Goal: Communication & Community: Participate in discussion

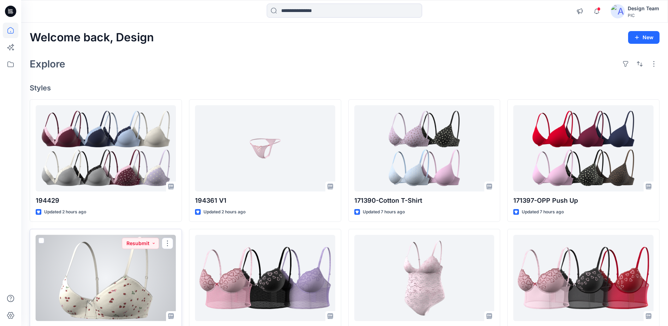
scroll to position [44, 0]
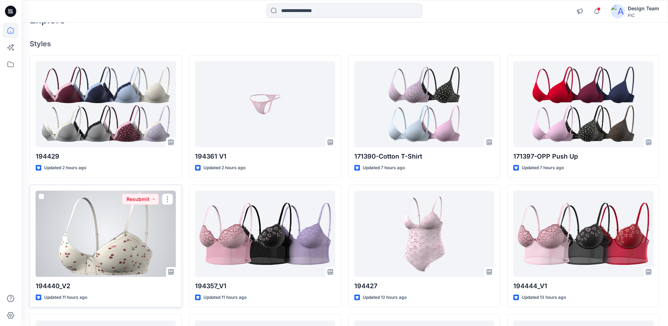
click at [124, 261] on div at bounding box center [106, 234] width 140 height 87
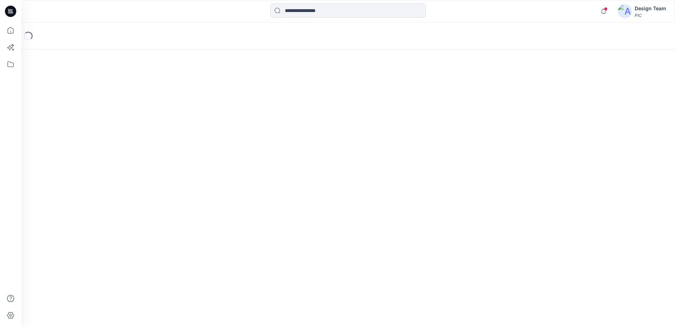
click at [124, 261] on div "Loading..." at bounding box center [347, 174] width 653 height 303
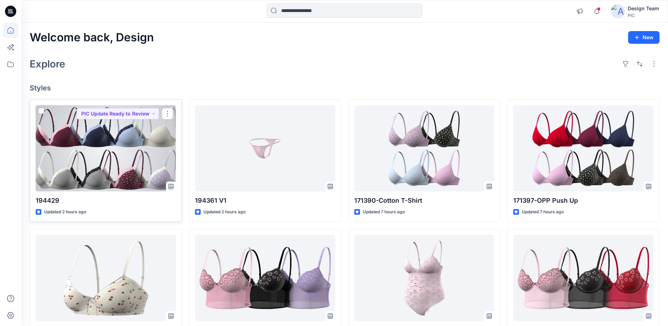
click at [156, 157] on div at bounding box center [106, 148] width 140 height 87
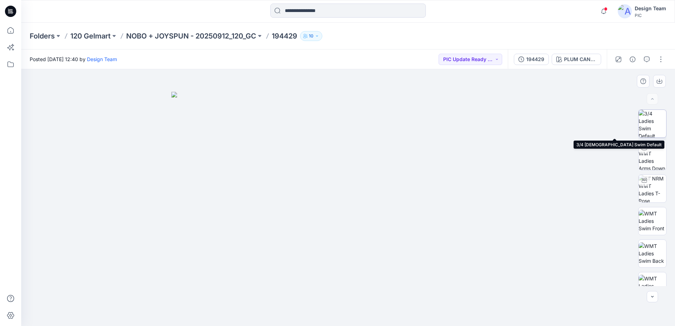
click at [648, 121] on img at bounding box center [652, 124] width 28 height 28
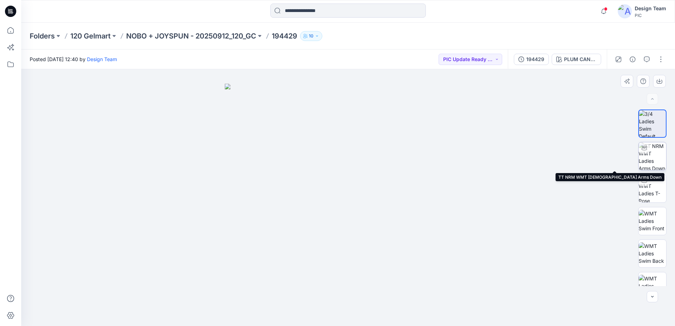
click at [650, 162] on img at bounding box center [652, 156] width 28 height 28
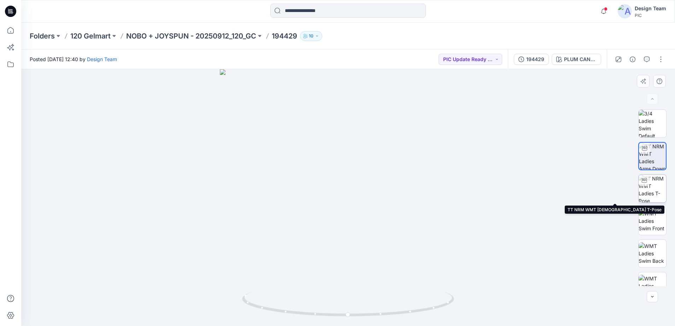
click at [652, 184] on img at bounding box center [652, 189] width 28 height 28
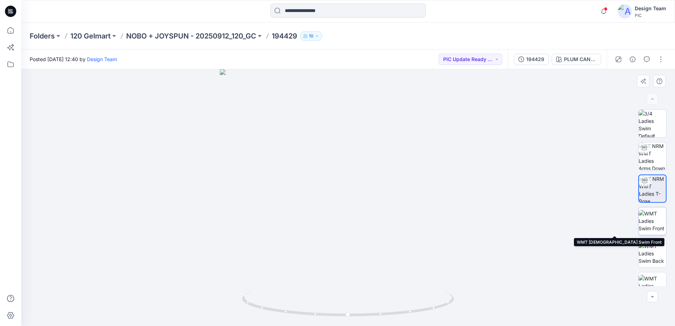
click at [652, 221] on img at bounding box center [652, 221] width 28 height 22
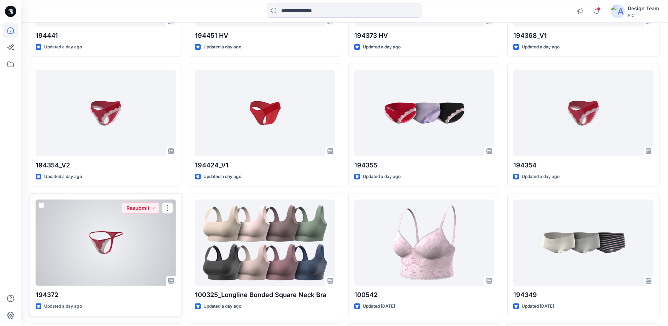
scroll to position [1457, 0]
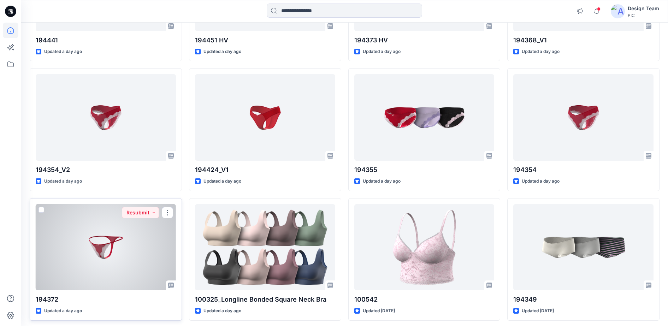
click at [135, 240] on div at bounding box center [106, 247] width 140 height 87
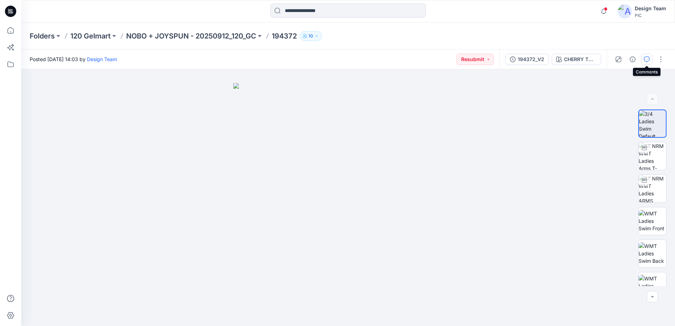
click at [645, 62] on button "button" at bounding box center [646, 59] width 11 height 11
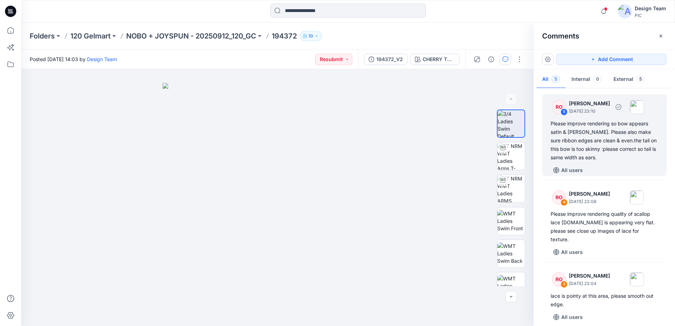
click at [558, 112] on div "RO" at bounding box center [559, 107] width 14 height 14
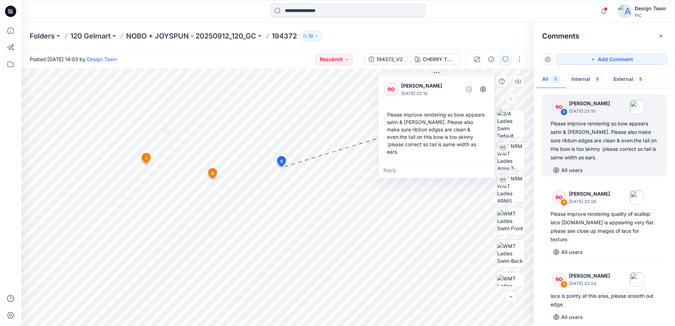
drag, startPoint x: 326, startPoint y: 166, endPoint x: 452, endPoint y: 159, distance: 126.3
click at [452, 162] on div "Reply" at bounding box center [436, 170] width 116 height 16
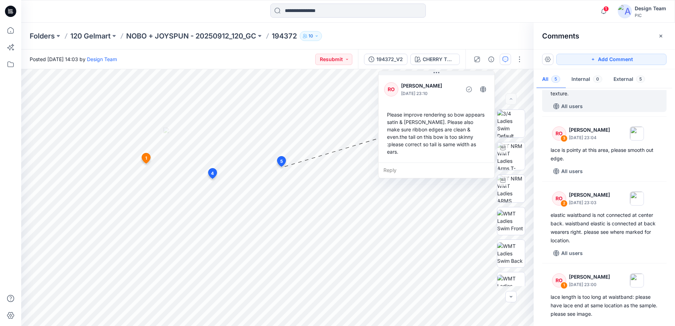
scroll to position [153, 0]
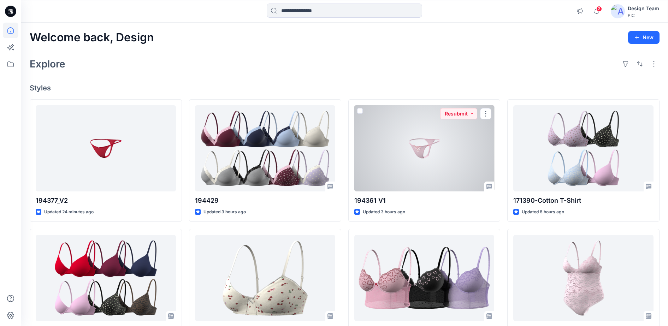
click at [438, 164] on div at bounding box center [424, 148] width 140 height 87
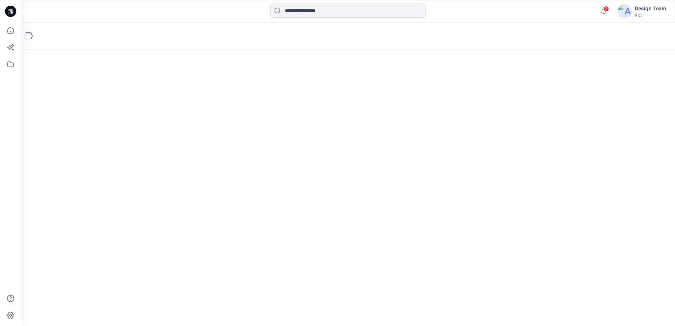
click at [438, 164] on div "Loading..." at bounding box center [347, 174] width 653 height 303
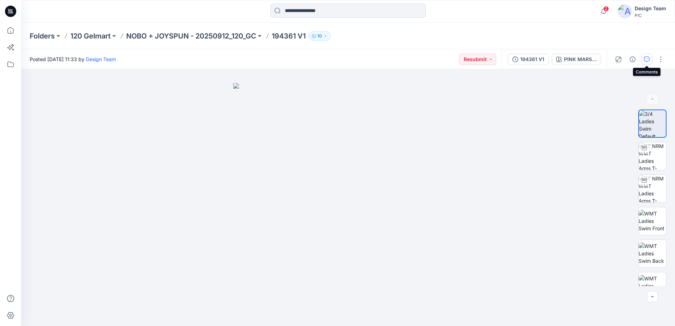
click at [647, 61] on icon "button" at bounding box center [646, 60] width 6 height 6
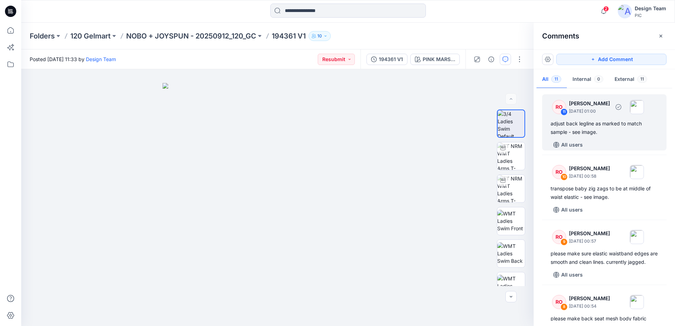
click at [559, 107] on div "RO" at bounding box center [559, 107] width 14 height 14
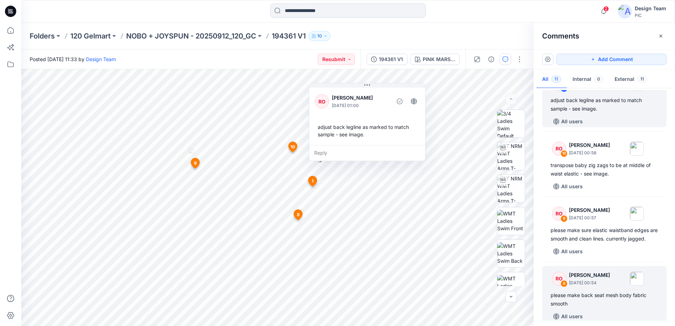
scroll to position [88, 0]
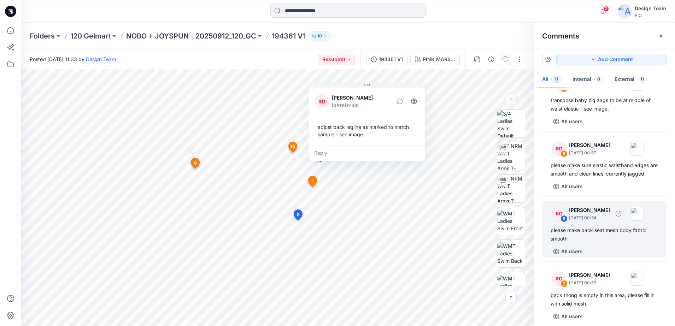
click at [560, 222] on div "8" at bounding box center [563, 218] width 7 height 7
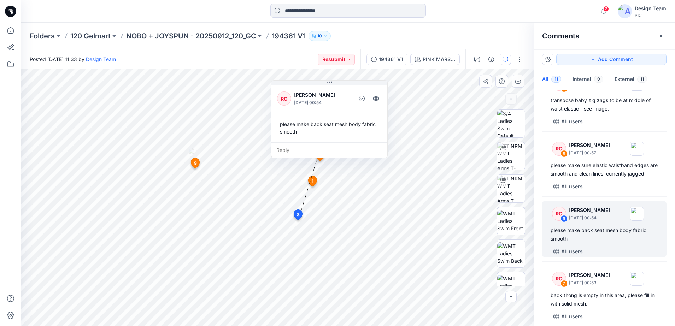
drag, startPoint x: 388, startPoint y: 156, endPoint x: 363, endPoint y: 136, distance: 31.8
click at [362, 137] on div "RO [PERSON_NAME] [DATE] 00:54 please make back seat mesh body fabric smooth" at bounding box center [329, 112] width 116 height 59
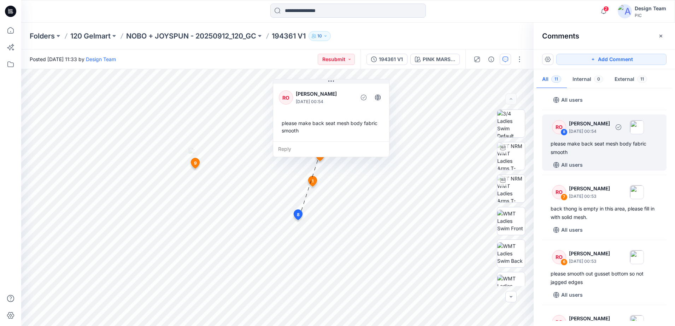
scroll to position [177, 0]
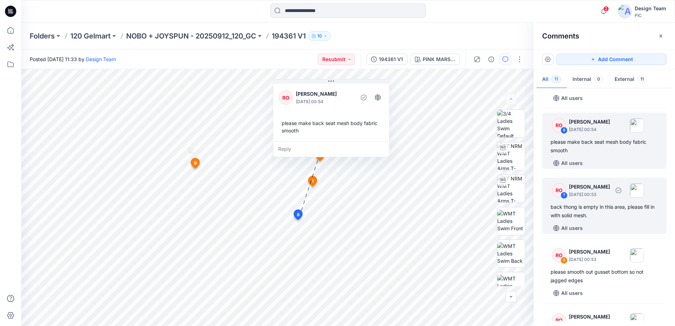
click at [559, 197] on div "RO" at bounding box center [559, 190] width 14 height 14
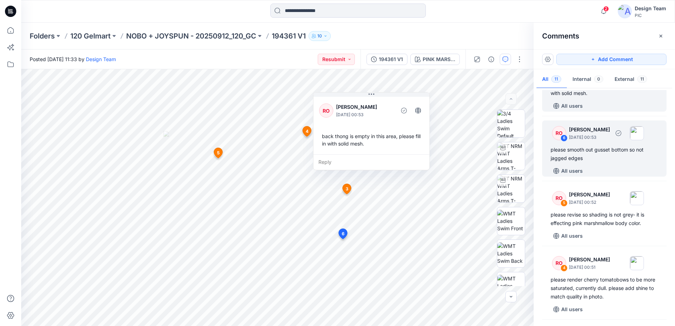
scroll to position [309, 0]
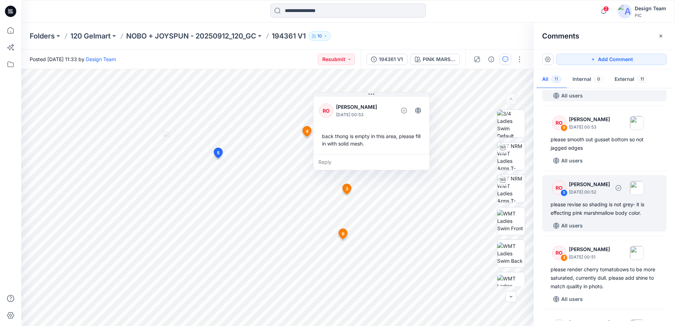
click at [568, 217] on div "please revise so shading is not grey- it is effecting pink marshmallow body col…" at bounding box center [603, 208] width 107 height 17
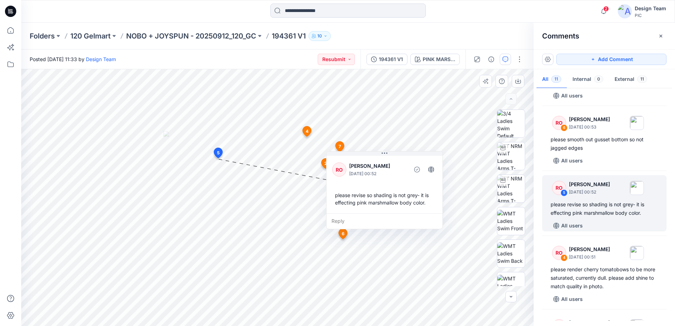
drag, startPoint x: 302, startPoint y: 226, endPoint x: 421, endPoint y: 213, distance: 119.3
click at [421, 213] on div "Reply" at bounding box center [384, 221] width 116 height 16
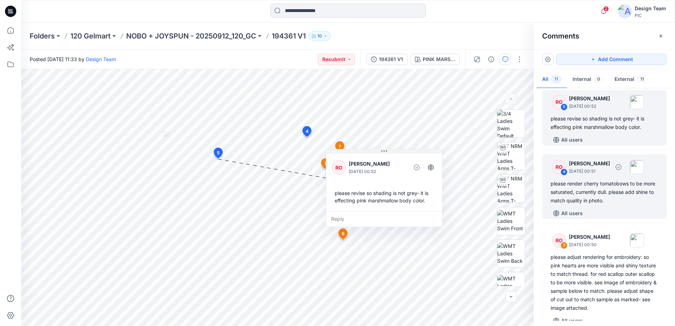
scroll to position [397, 0]
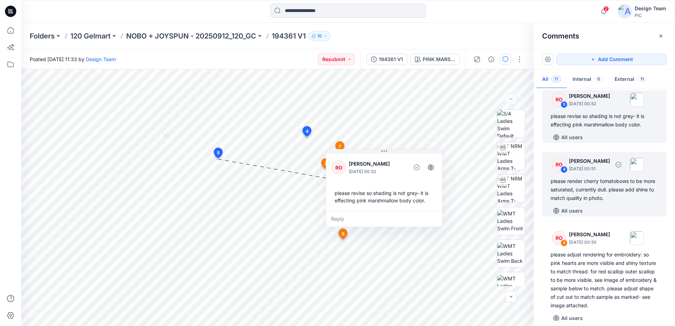
click at [553, 202] on div "please render cherry tomatobows to be more saturated, currently dull. please ad…" at bounding box center [603, 189] width 107 height 25
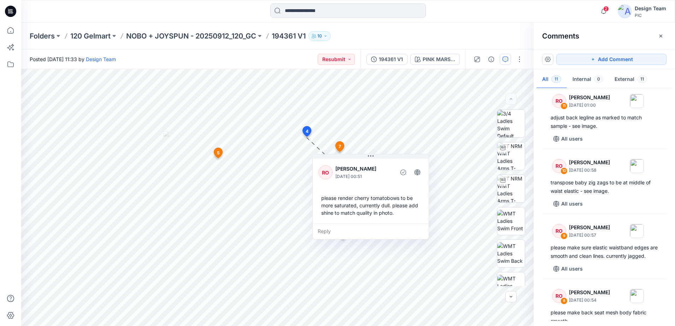
scroll to position [0, 0]
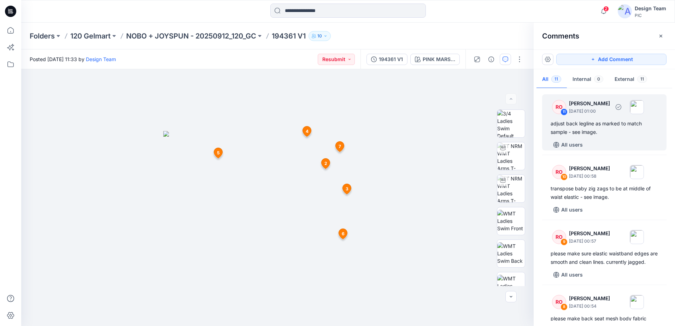
click at [563, 111] on div "11" at bounding box center [563, 111] width 7 height 7
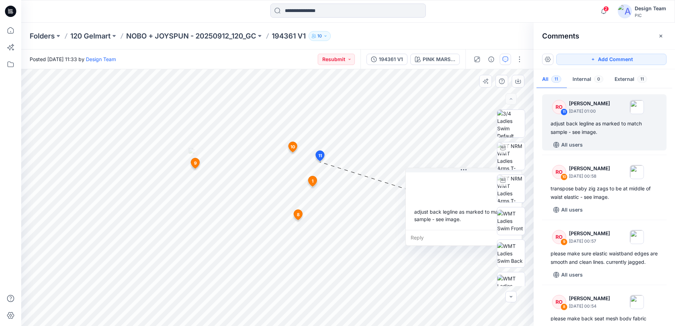
drag, startPoint x: 364, startPoint y: 148, endPoint x: 458, endPoint y: 234, distance: 127.3
click at [459, 233] on div "Reply" at bounding box center [463, 238] width 116 height 16
click at [508, 248] on img at bounding box center [511, 253] width 28 height 22
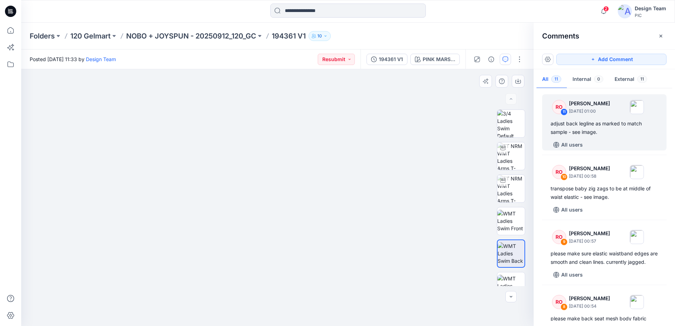
drag, startPoint x: 297, startPoint y: 279, endPoint x: 300, endPoint y: 171, distance: 108.1
click at [300, 171] on img at bounding box center [277, 131] width 389 height 389
click at [556, 112] on div "RO" at bounding box center [559, 107] width 14 height 14
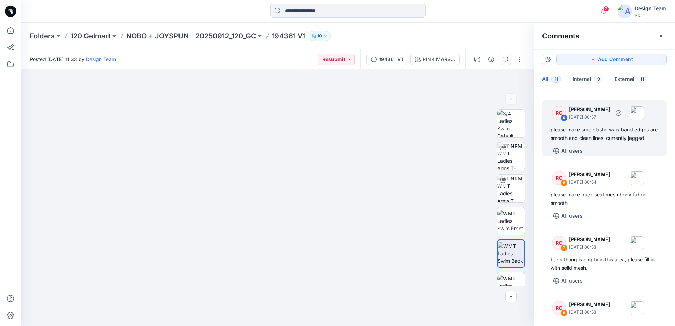
scroll to position [132, 0]
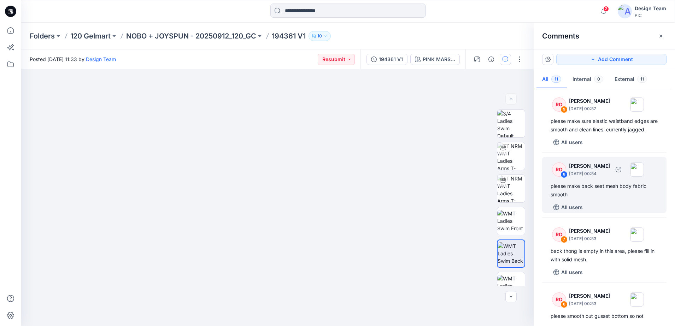
click at [562, 176] on div "RO" at bounding box center [559, 169] width 14 height 14
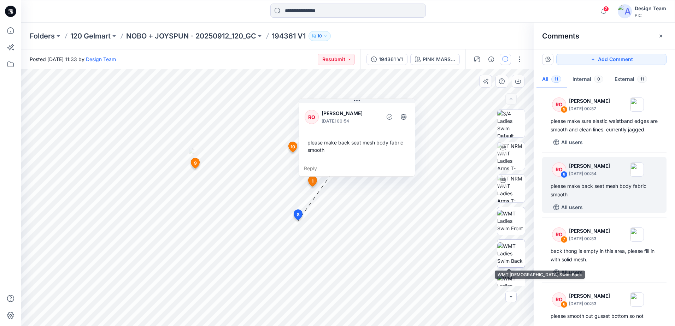
click at [510, 254] on img at bounding box center [511, 253] width 28 height 22
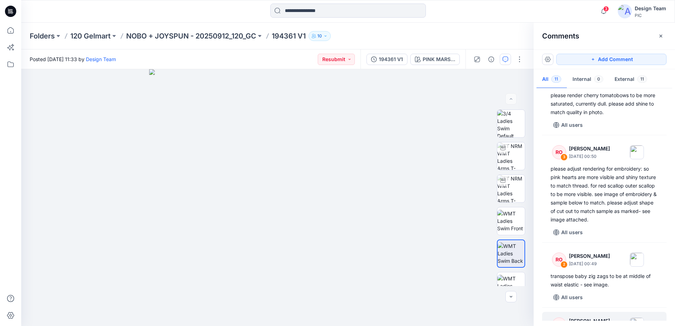
scroll to position [543, 0]
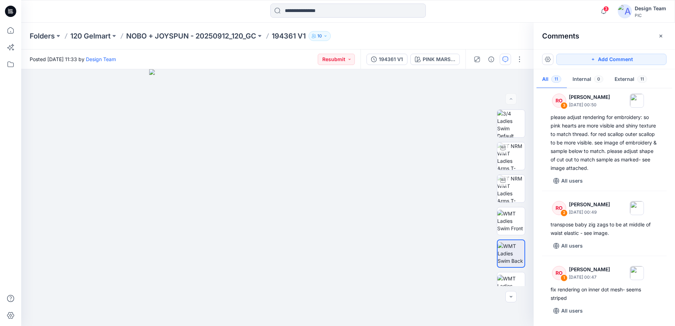
drag, startPoint x: 669, startPoint y: 290, endPoint x: 670, endPoint y: 260, distance: 29.3
click at [670, 260] on div "RO 11 [PERSON_NAME] [DATE] 01:00 adjust back legline as marked to match sample …" at bounding box center [603, 205] width 141 height 231
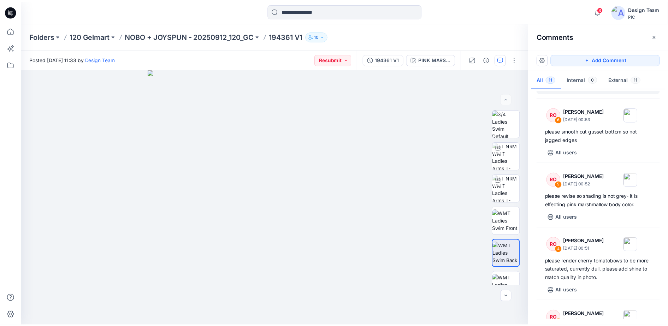
scroll to position [322, 0]
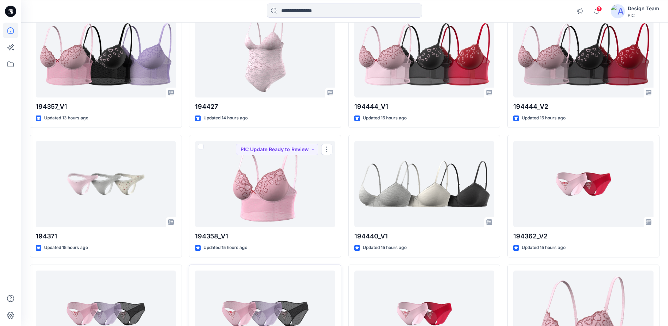
scroll to position [400, 0]
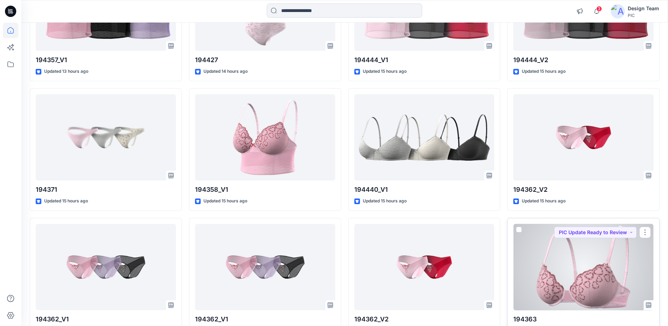
click at [507, 277] on div "194363 Updated 16 hours ago PIC Update Ready to Review" at bounding box center [583, 279] width 152 height 123
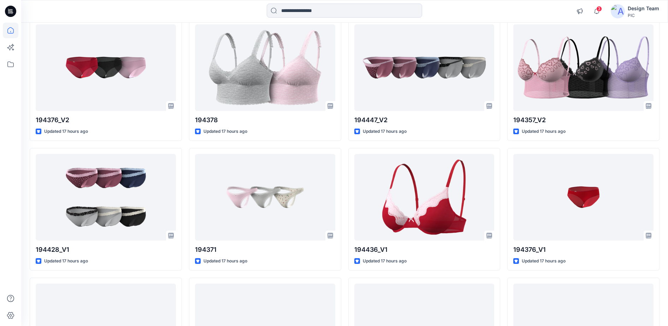
scroll to position [963, 0]
